Goal: Transaction & Acquisition: Purchase product/service

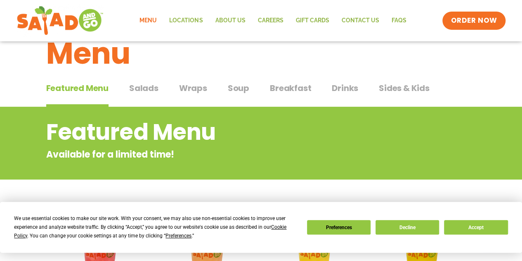
click at [144, 88] on span "Salads" at bounding box center [143, 88] width 29 height 12
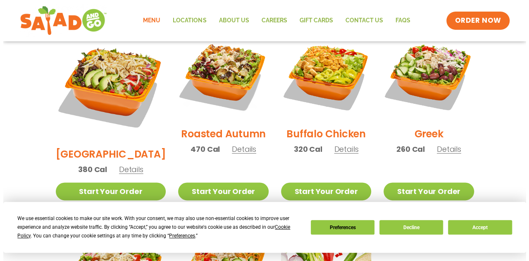
scroll to position [447, 0]
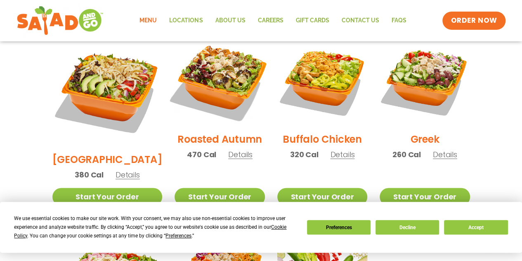
click at [202, 76] on img at bounding box center [220, 81] width 106 height 106
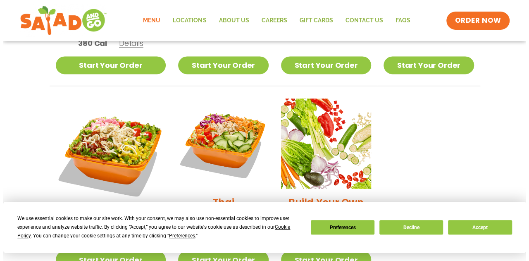
scroll to position [578, 0]
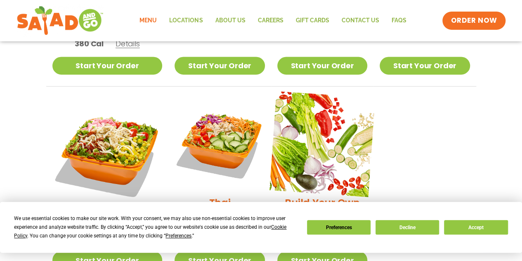
click at [341, 100] on img at bounding box center [323, 144] width 106 height 106
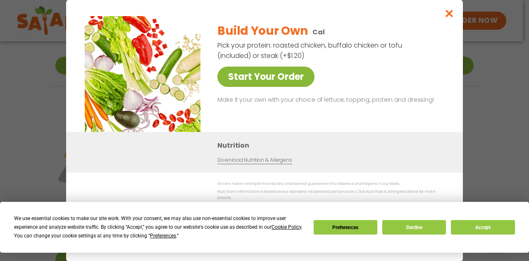
click at [283, 74] on link "Start Your Order" at bounding box center [265, 76] width 97 height 20
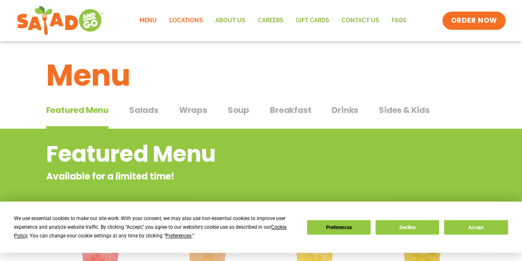
scroll to position [3, 0]
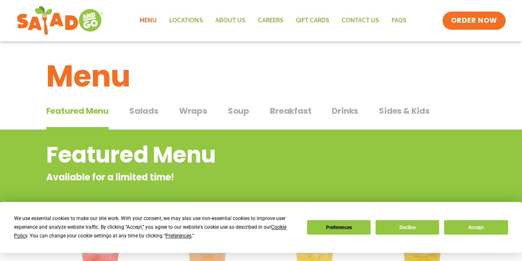
click at [154, 112] on span "Salads" at bounding box center [143, 110] width 29 height 12
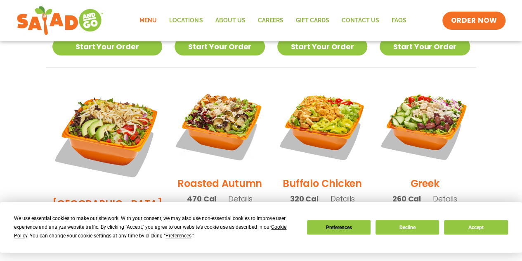
scroll to position [404, 0]
